Goal: Task Accomplishment & Management: Use online tool/utility

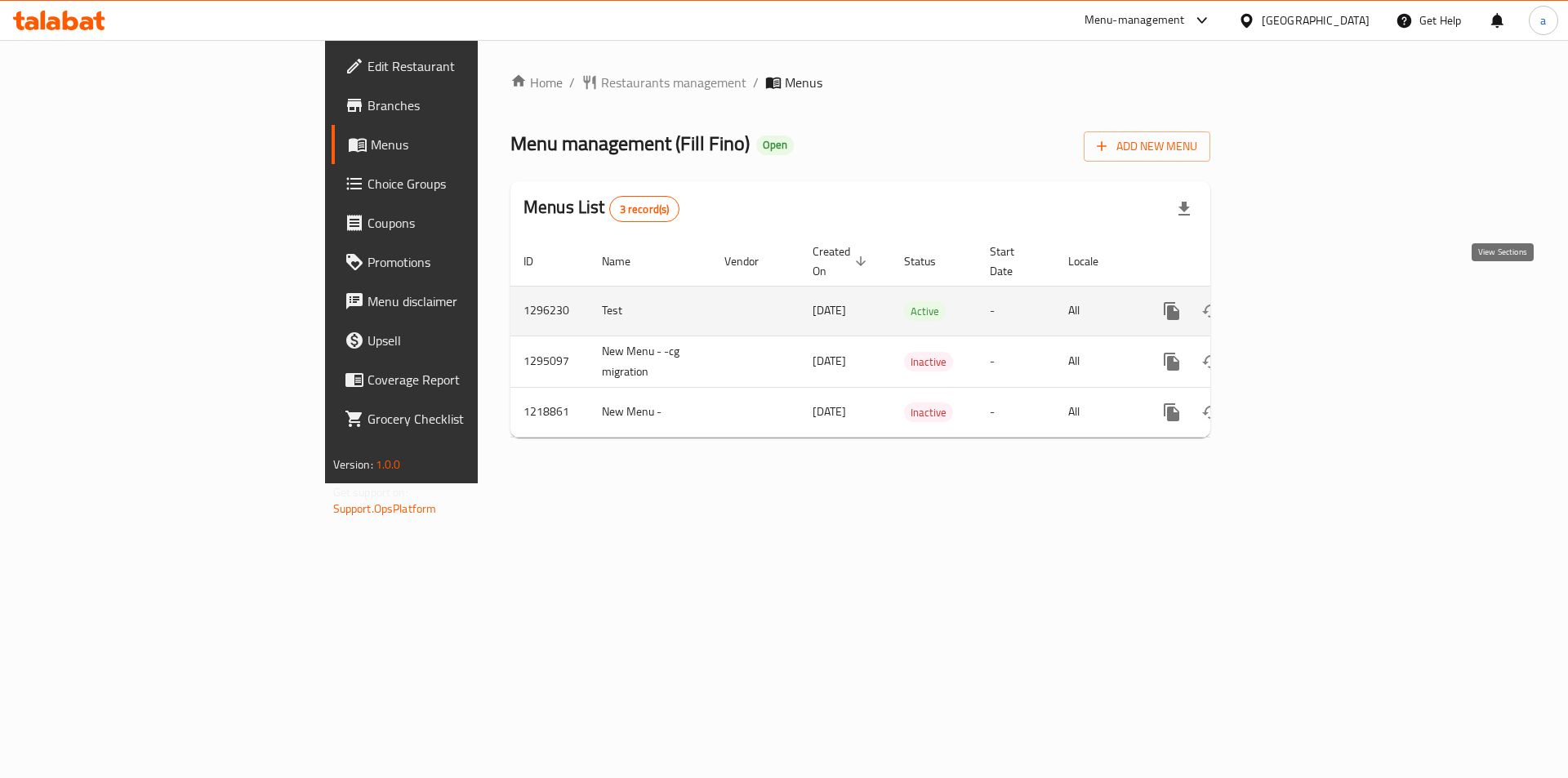
click at [1299, 302] on icon "enhanced table" at bounding box center [1289, 311] width 20 height 20
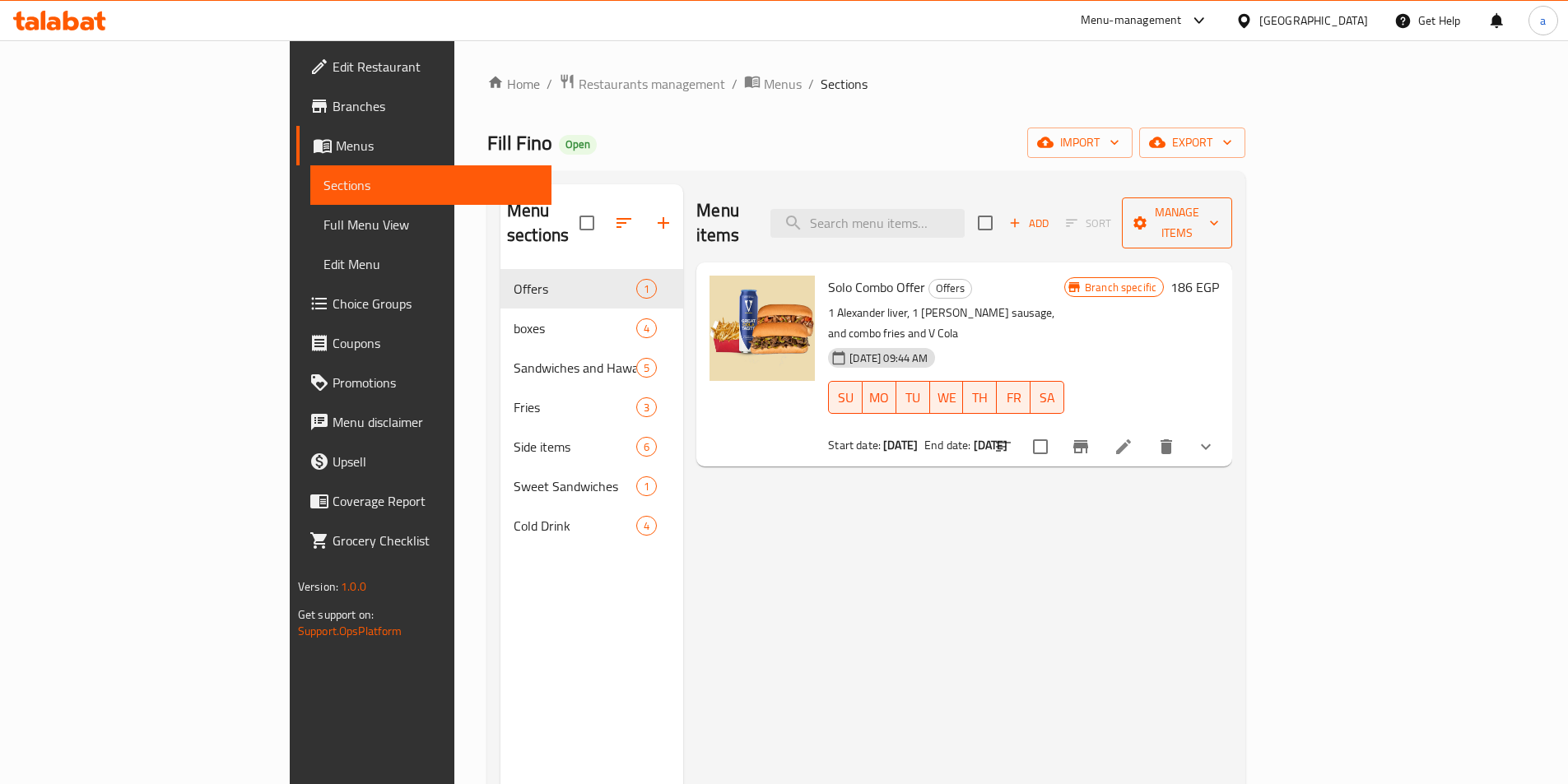
click at [1232, 198] on button "Manage items" at bounding box center [1177, 223] width 110 height 51
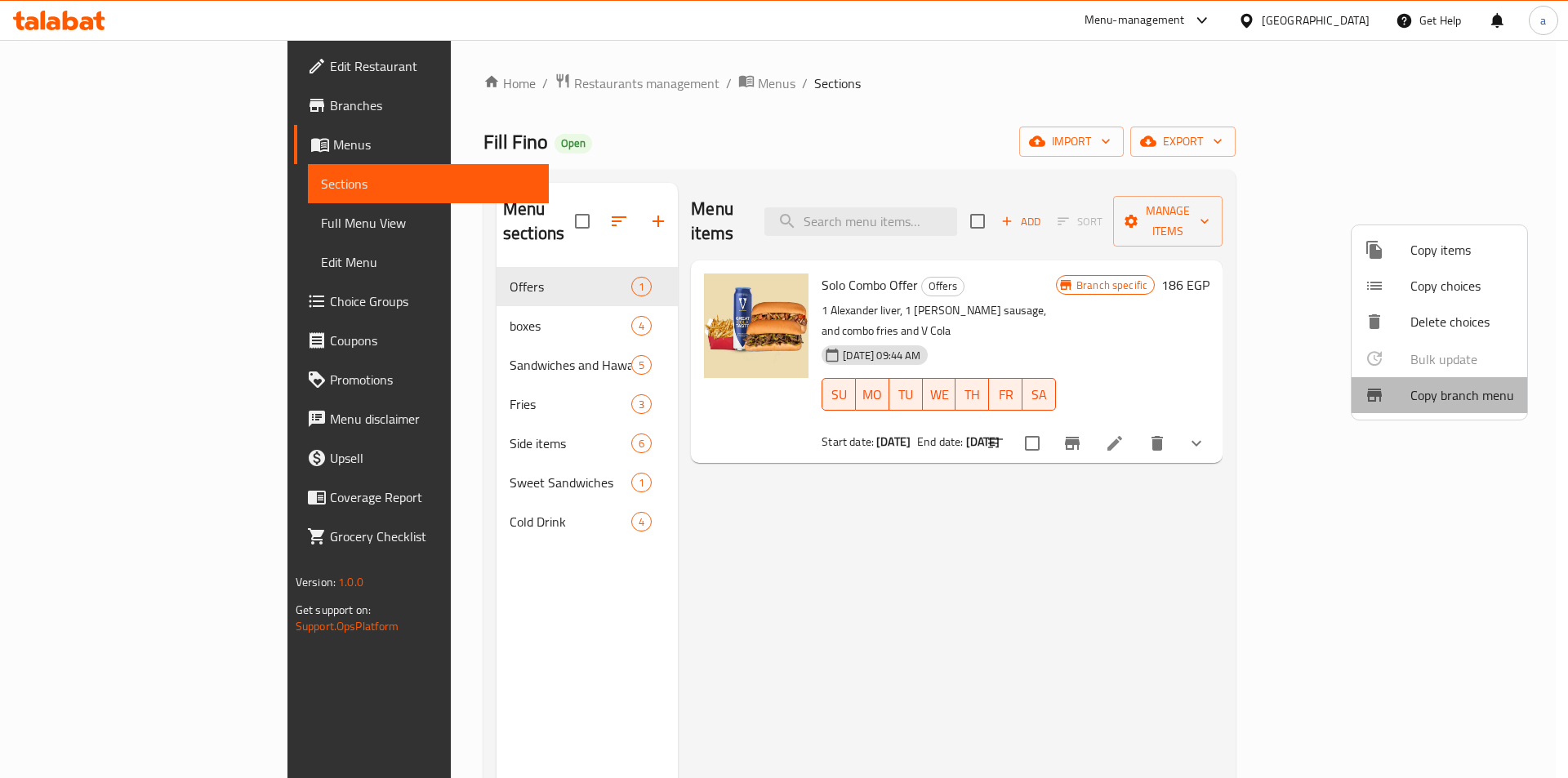
click at [1456, 392] on span "Copy branch menu" at bounding box center [1462, 396] width 104 height 20
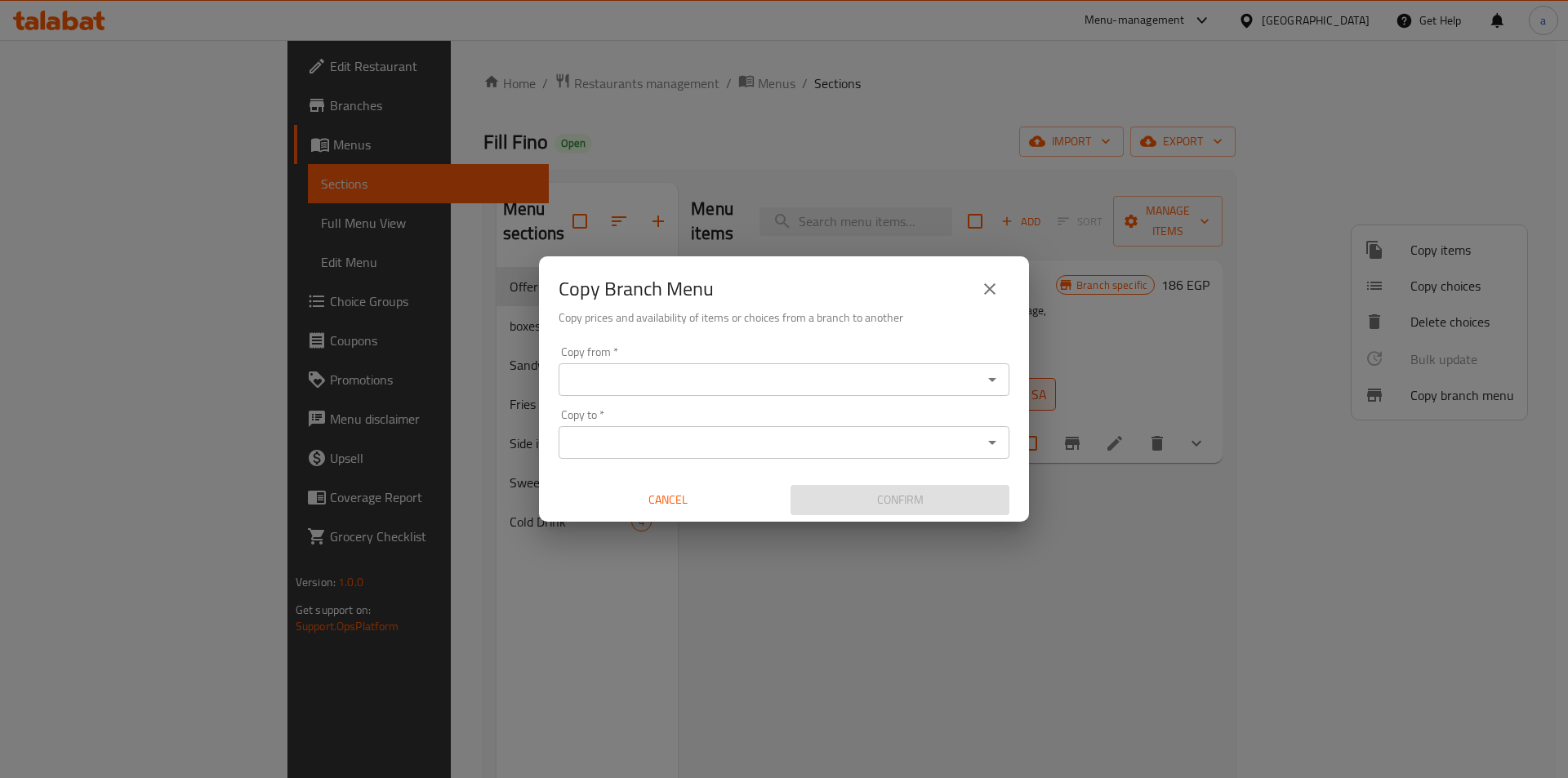
click at [909, 380] on input "Copy from   *" at bounding box center [770, 380] width 414 height 23
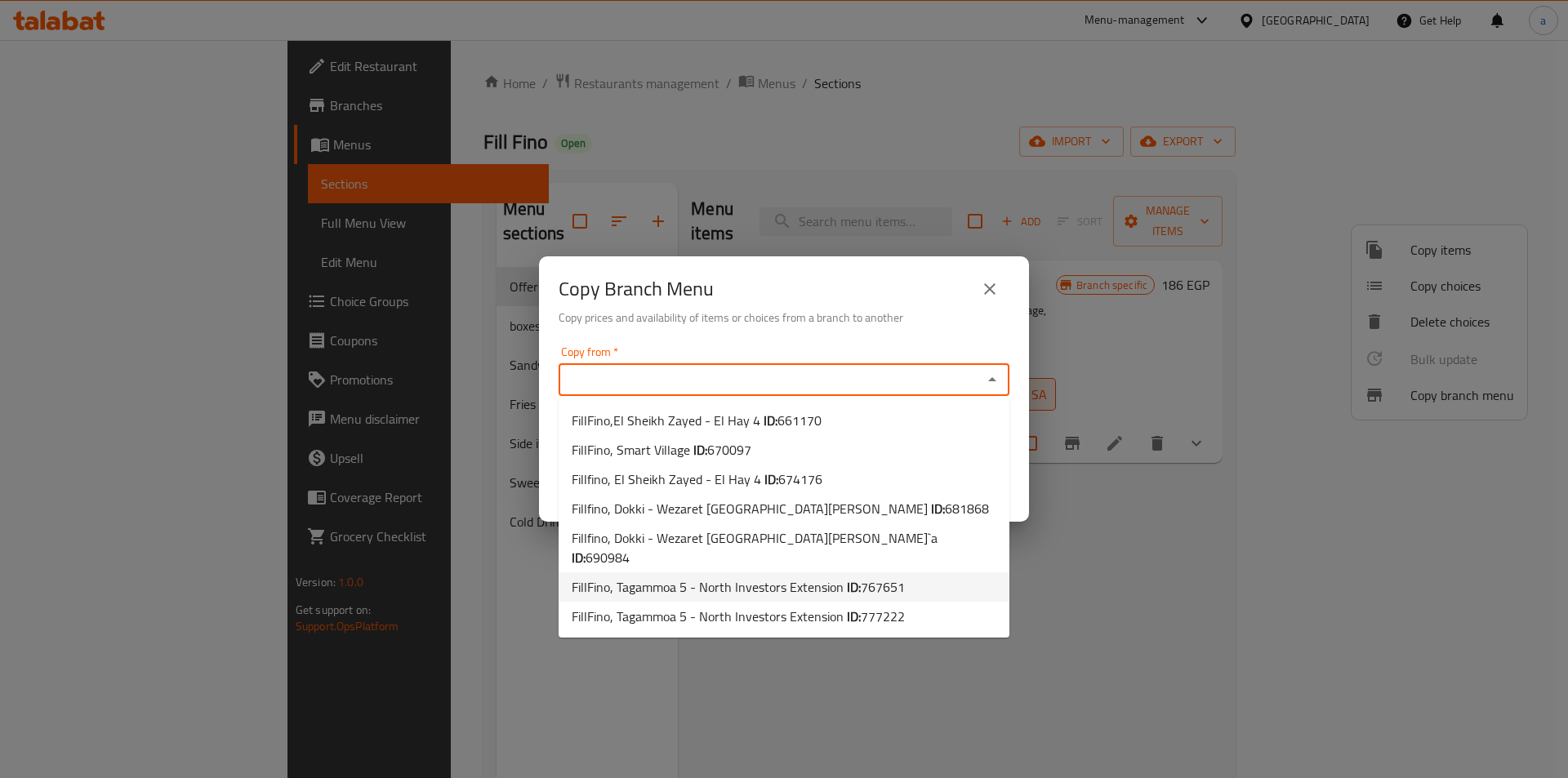
click at [903, 572] on li "FillFino, Tagammoa 5 - North Investors Extension ID: 767651" at bounding box center [784, 587] width 451 height 29
type input "FillFino, Tagammoa 5 - North Investors Extension"
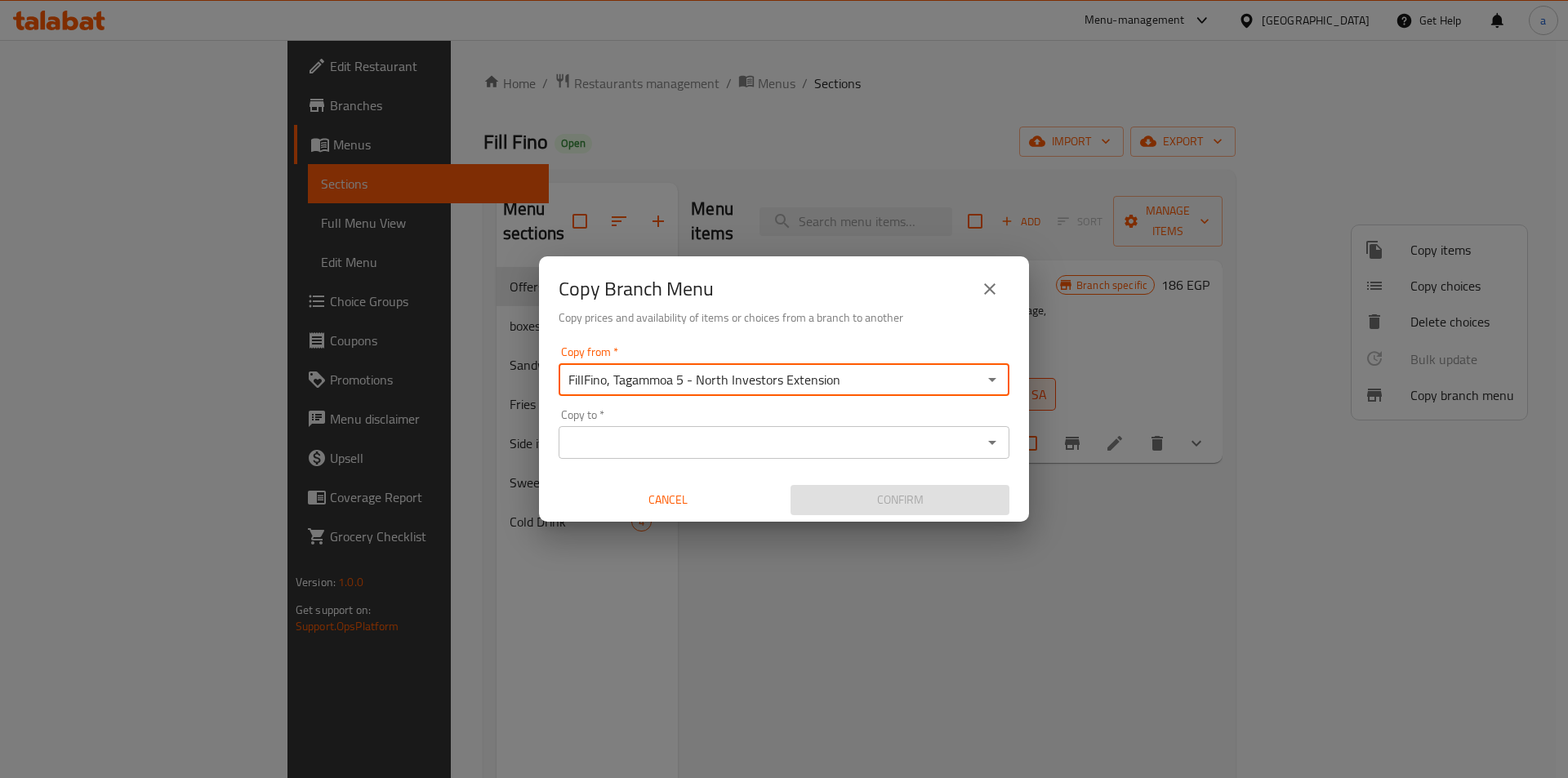
click at [869, 451] on input "Copy to   *" at bounding box center [770, 443] width 414 height 23
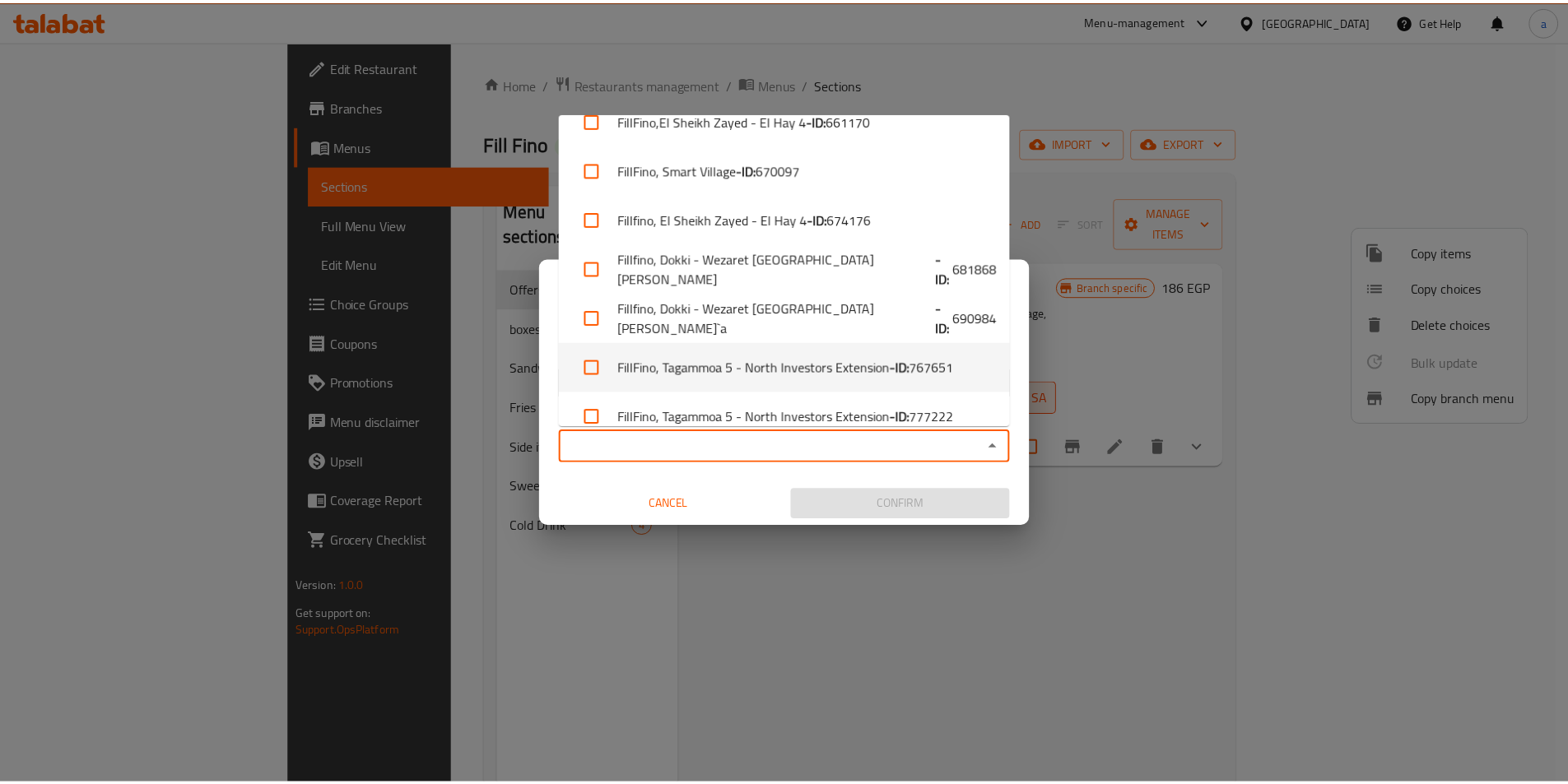
scroll to position [45, 0]
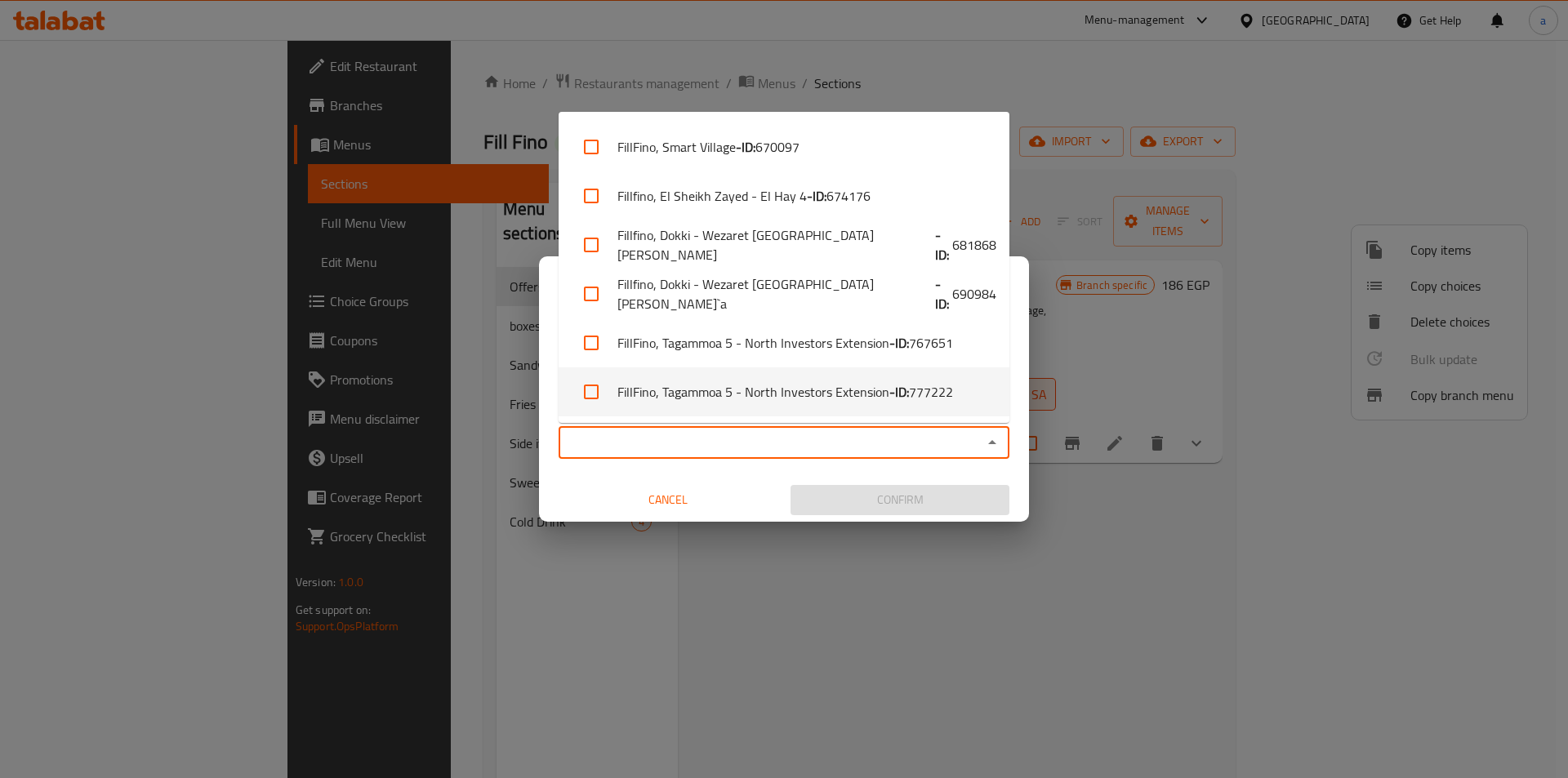
click at [891, 386] on b "- ID:" at bounding box center [899, 392] width 20 height 20
checkbox input "true"
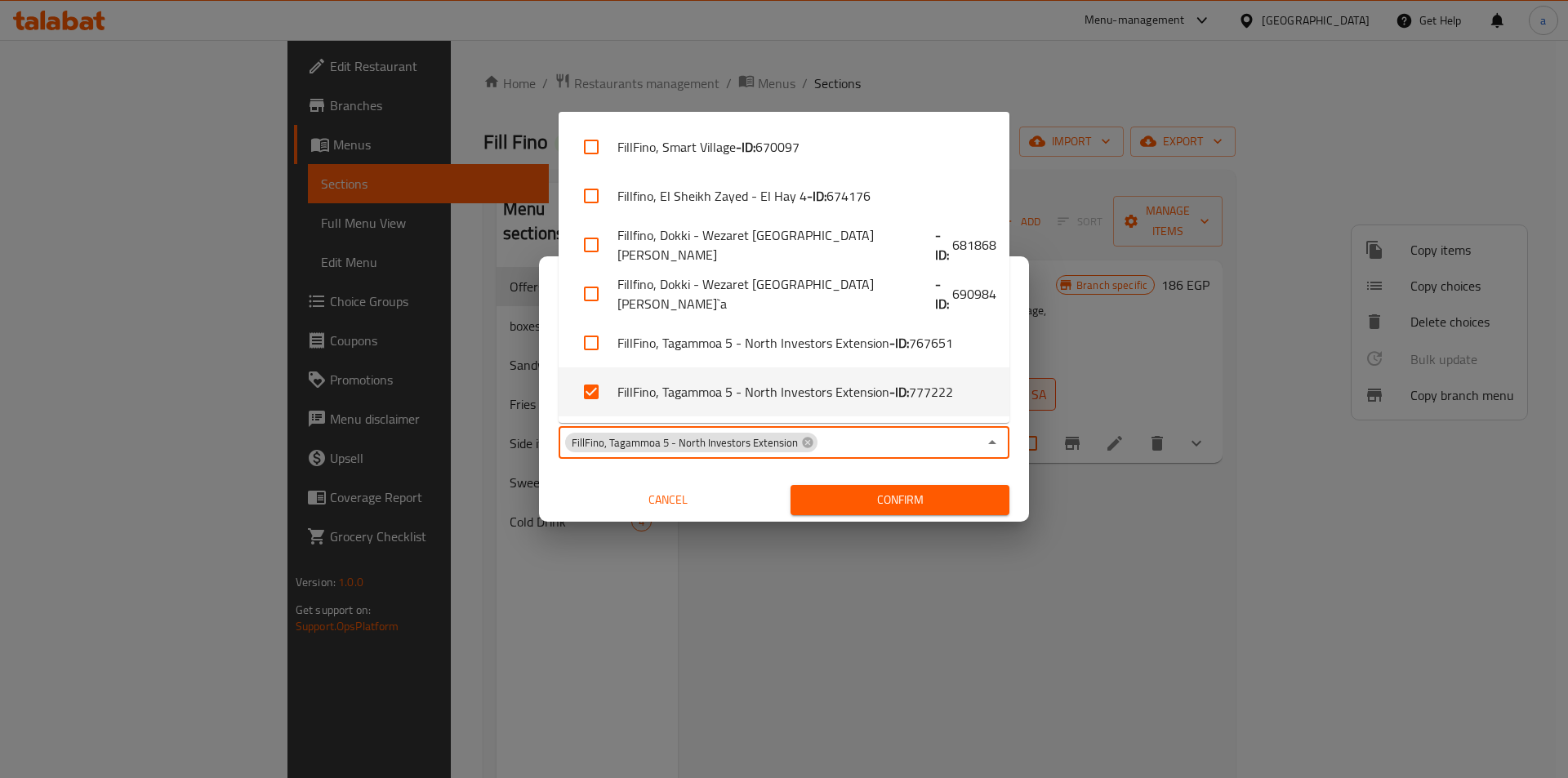
click at [871, 500] on span "Confirm" at bounding box center [900, 500] width 193 height 20
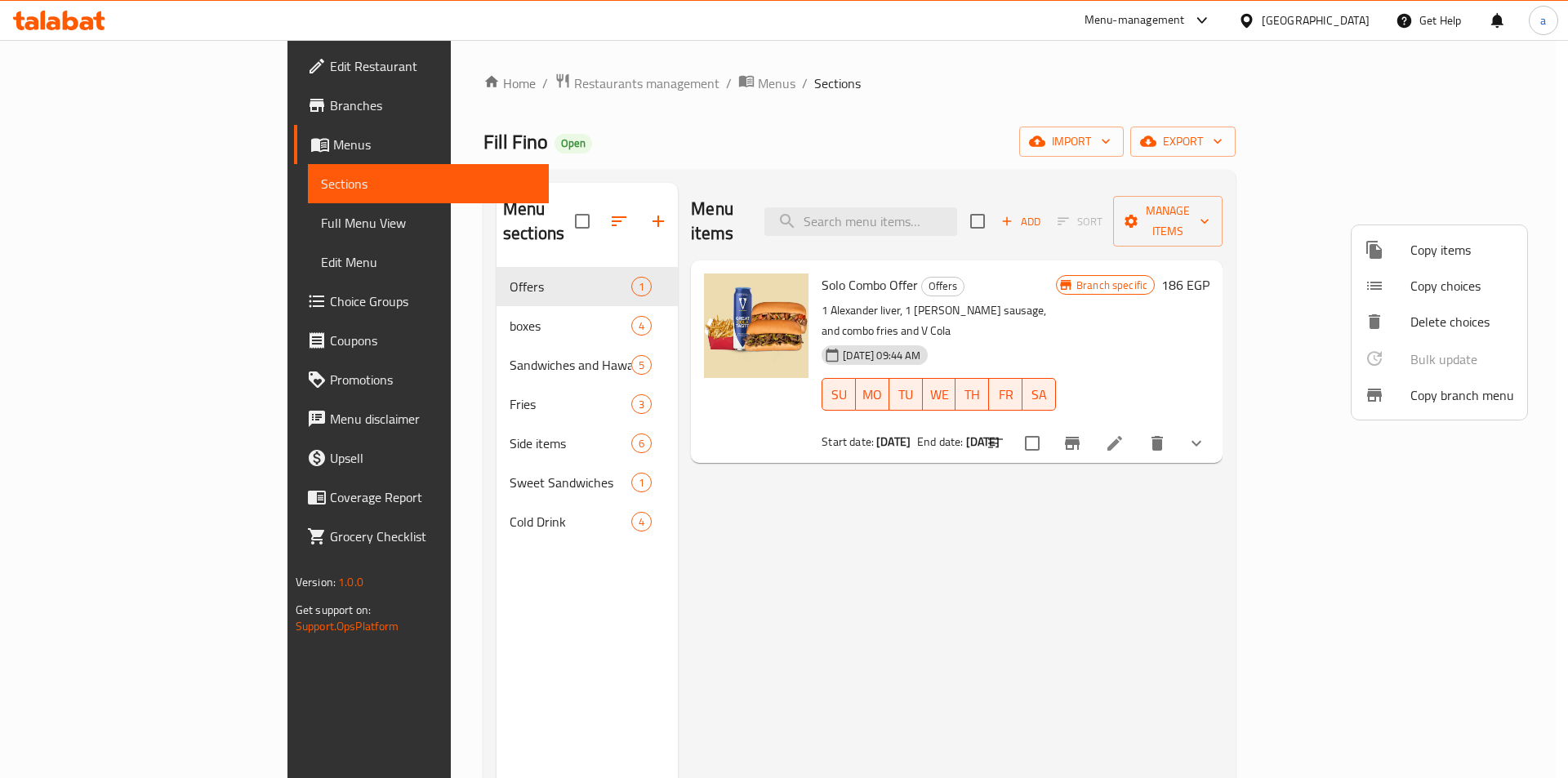
click at [35, 114] on div at bounding box center [784, 389] width 1568 height 778
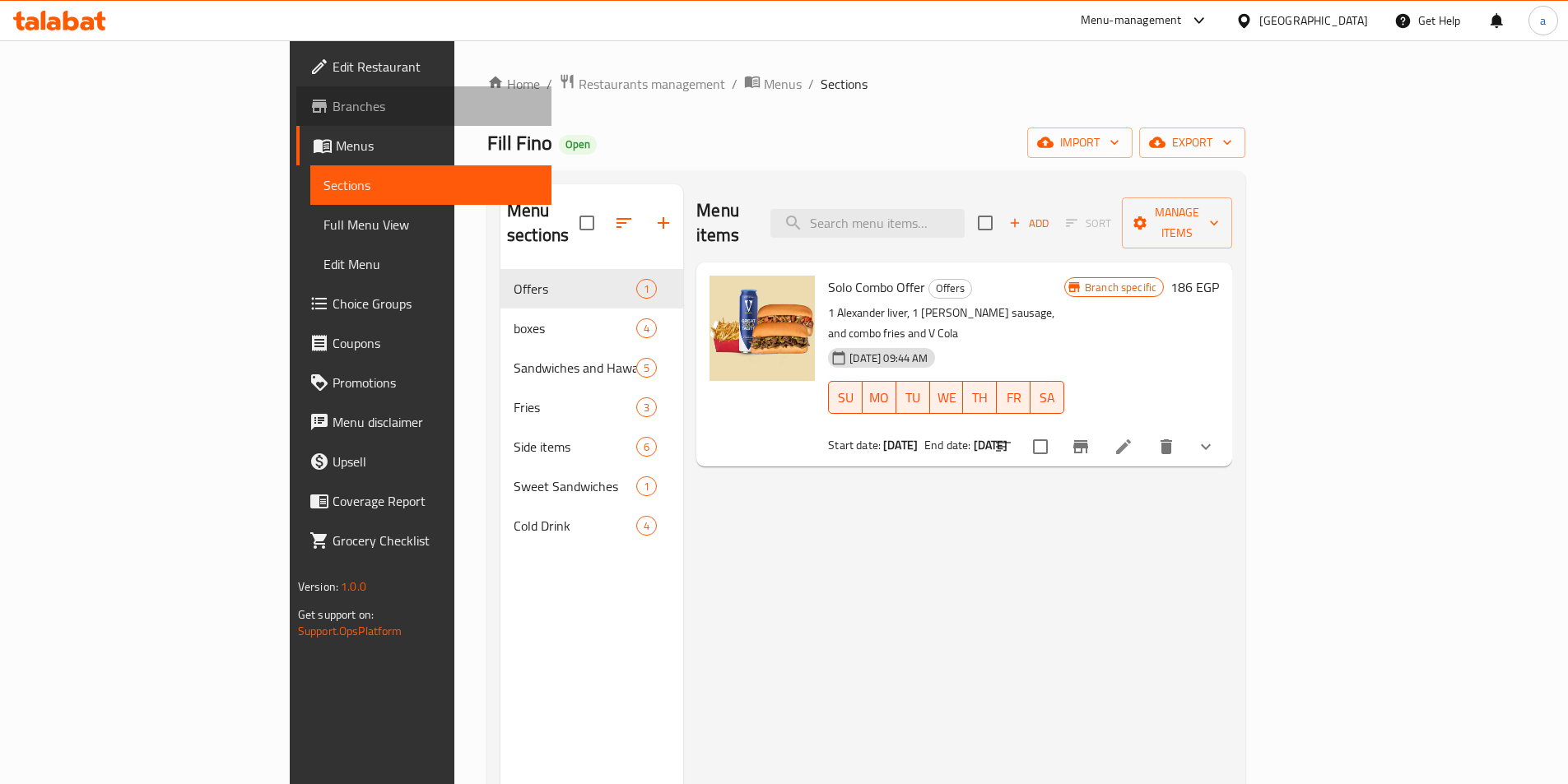
click at [310, 114] on icon at bounding box center [320, 106] width 20 height 20
